Goal: Transaction & Acquisition: Purchase product/service

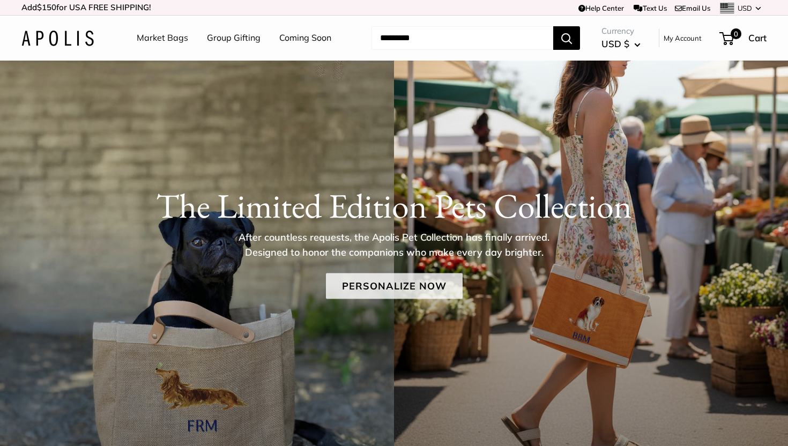
click at [366, 289] on link "Personalize Now" at bounding box center [394, 286] width 137 height 26
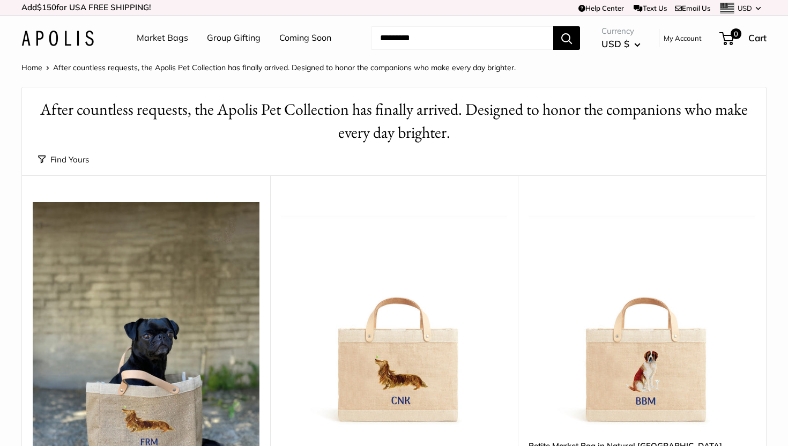
click at [395, 38] on input "Search..." at bounding box center [463, 38] width 182 height 24
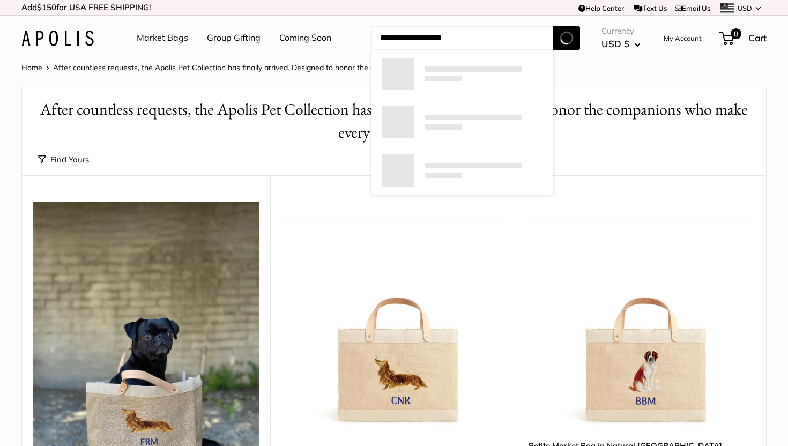
type input "**********"
click at [553, 26] on button "Search" at bounding box center [566, 38] width 27 height 24
